Goal: Information Seeking & Learning: Learn about a topic

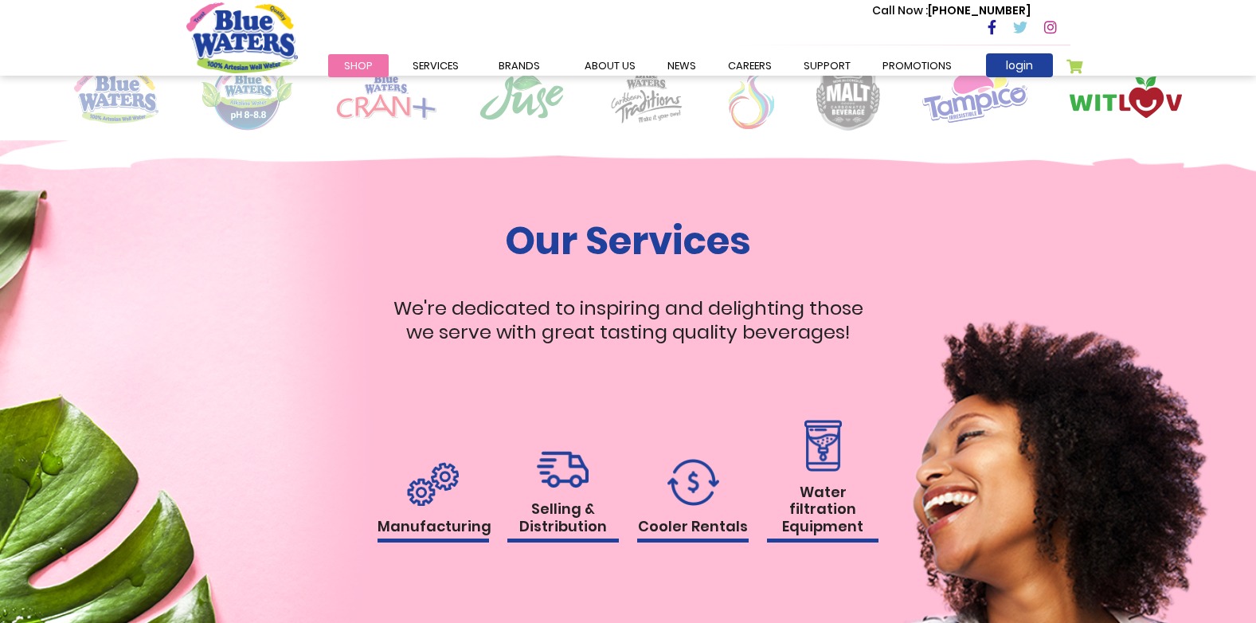
scroll to position [1434, 0]
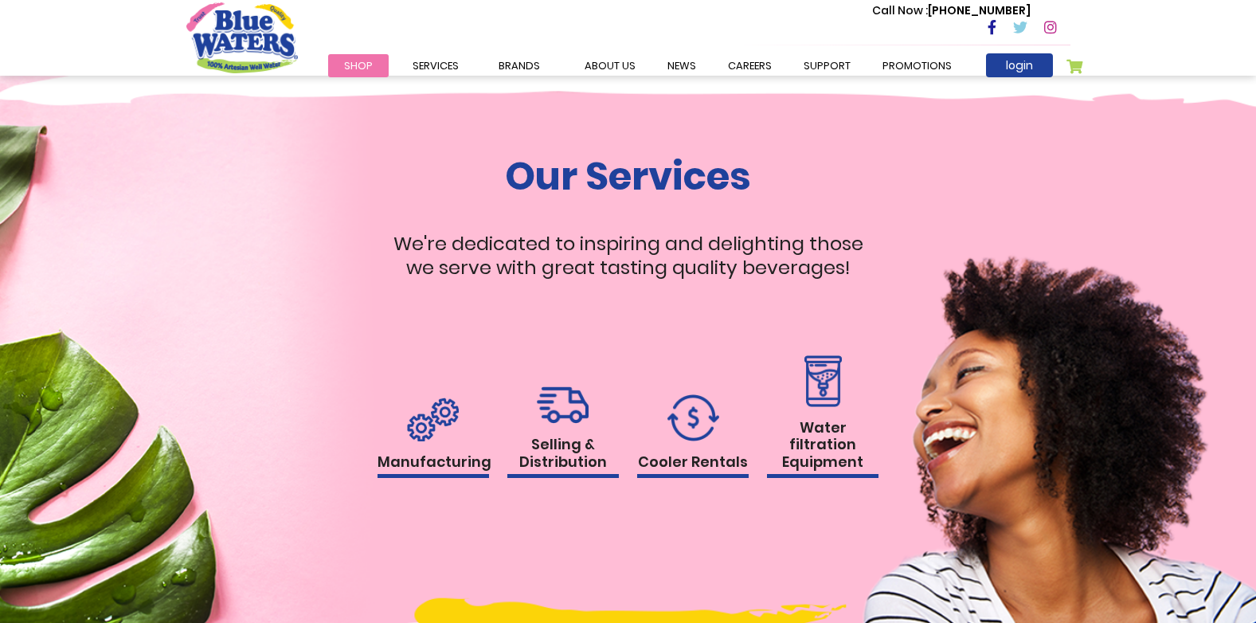
click at [562, 450] on h1 "Selling & Distribution" at bounding box center [563, 457] width 112 height 42
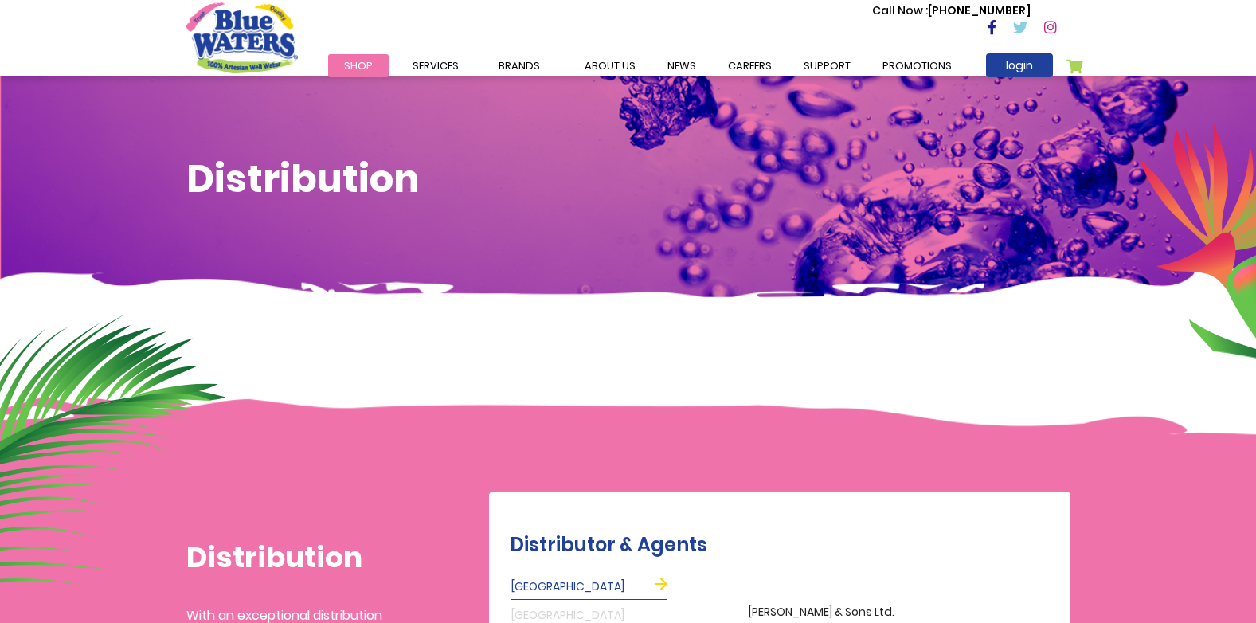
scroll to position [478, 0]
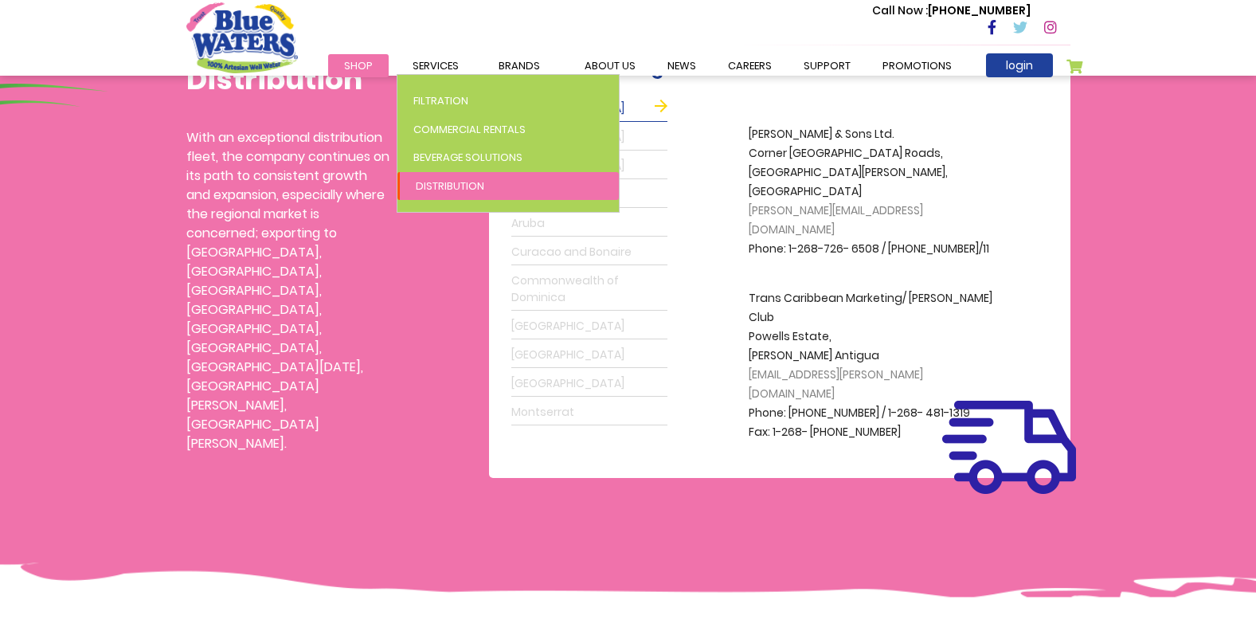
click at [430, 185] on span "Distribution" at bounding box center [450, 185] width 68 height 15
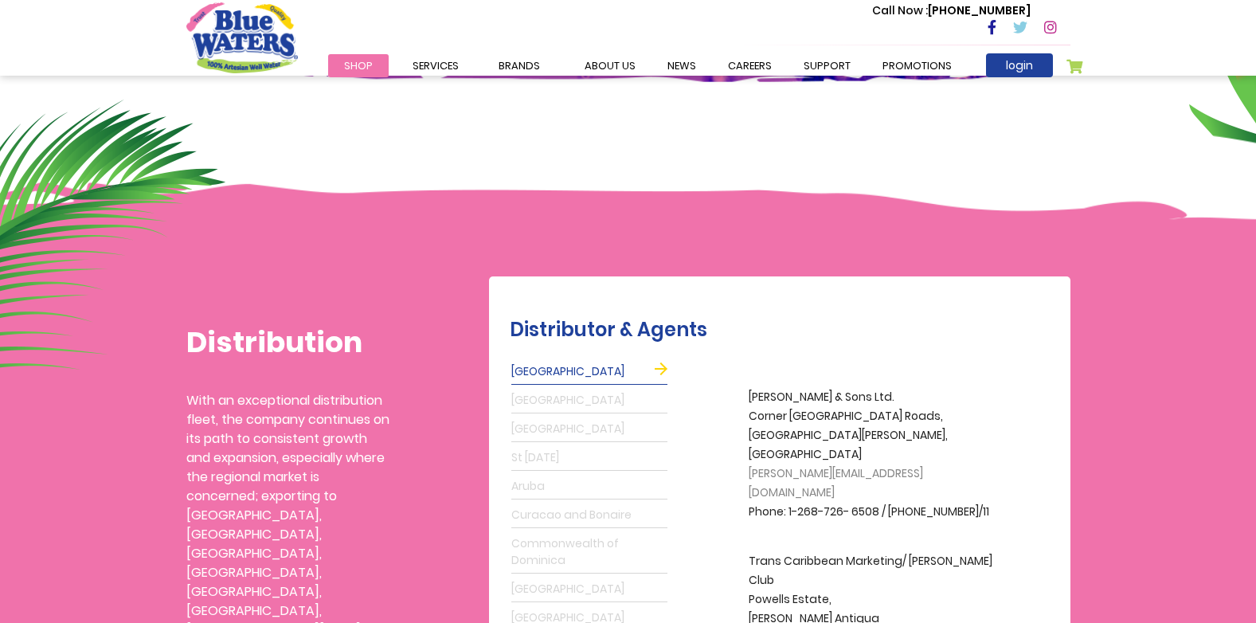
scroll to position [319, 0]
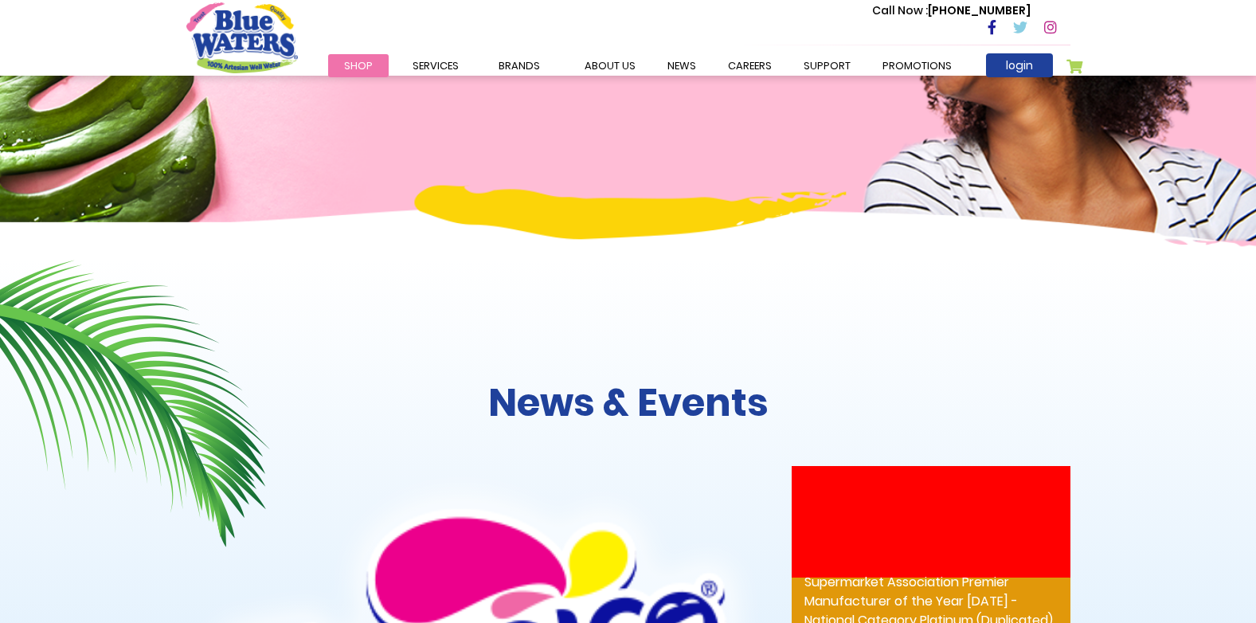
scroll to position [1586, 0]
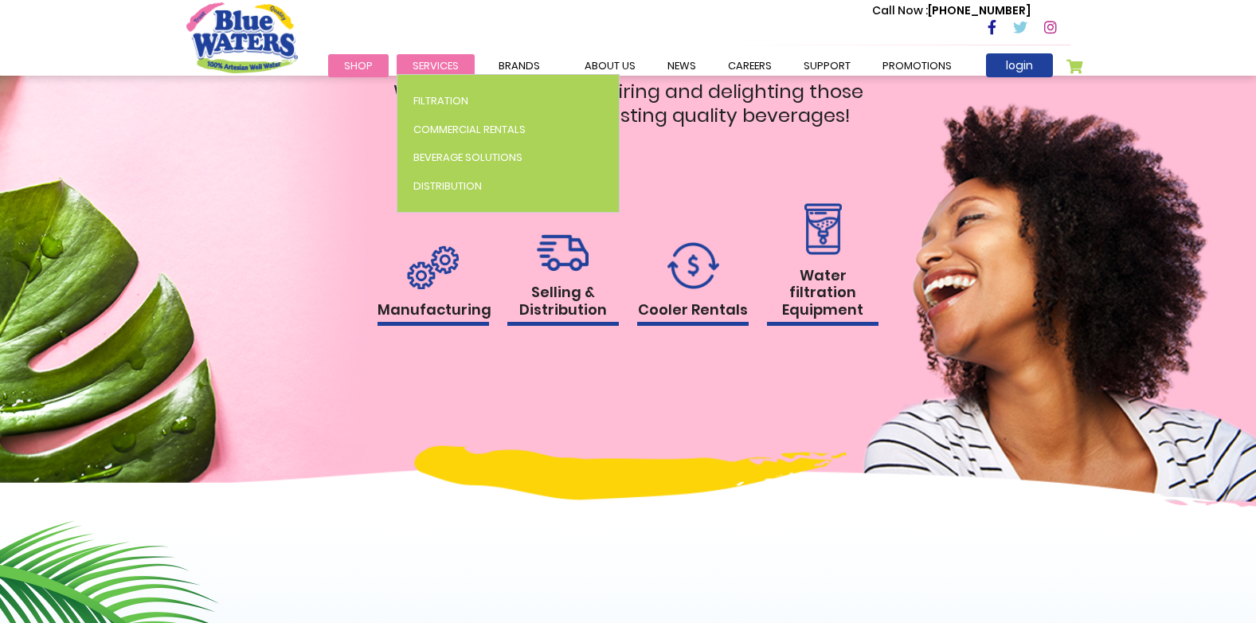
click at [432, 62] on span "Services" at bounding box center [436, 65] width 46 height 15
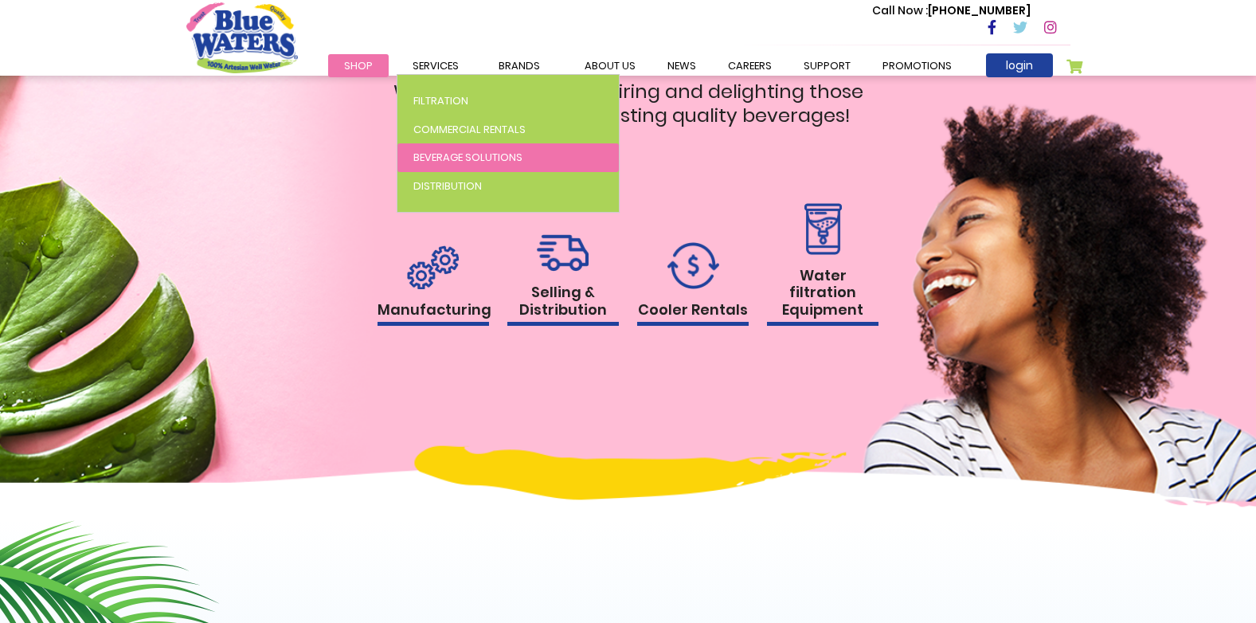
click at [453, 162] on span "Beverage Solutions" at bounding box center [467, 157] width 109 height 15
